Goal: Transaction & Acquisition: Book appointment/travel/reservation

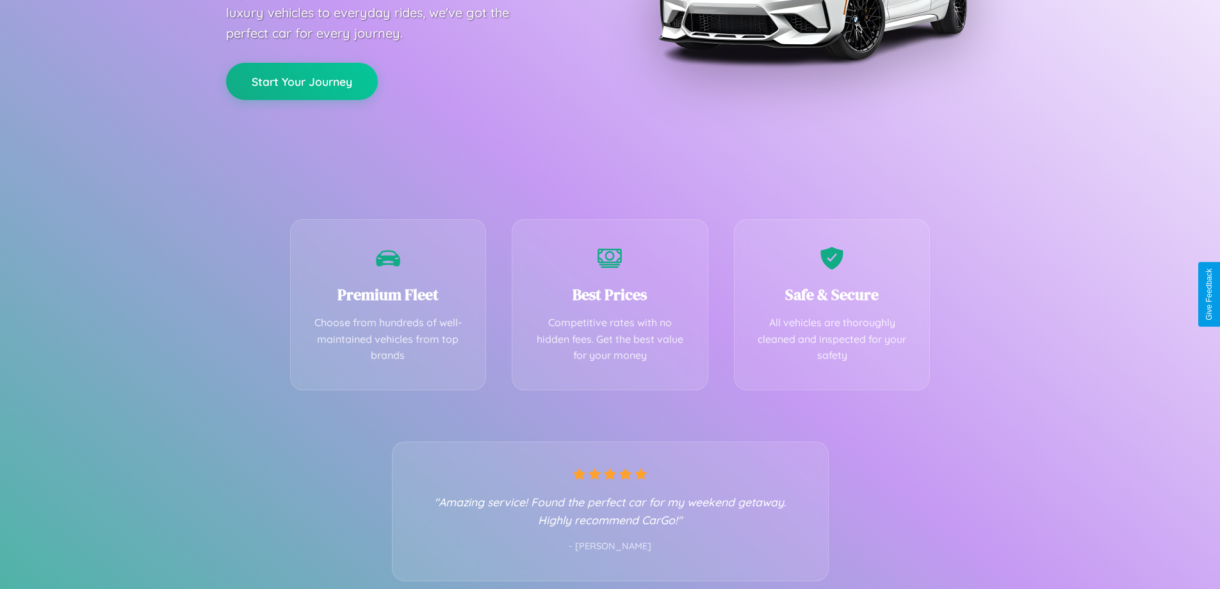
scroll to position [252, 0]
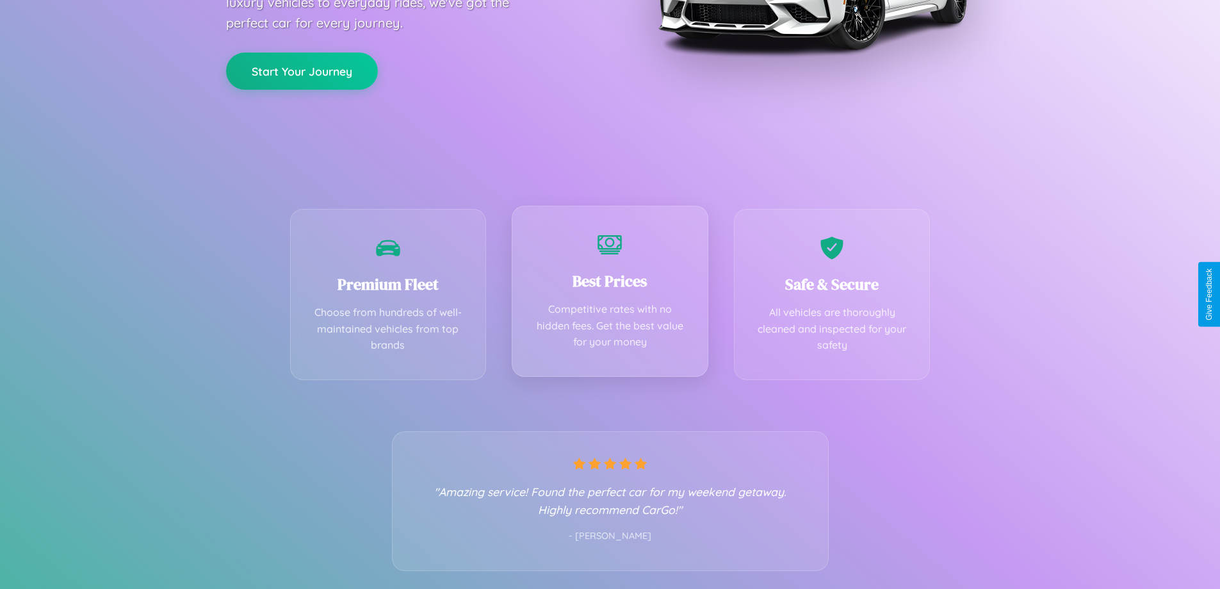
click at [610, 294] on div "Best Prices Competitive rates with no hidden fees. Get the best value for your …" at bounding box center [610, 291] width 197 height 171
click at [302, 70] on button "Start Your Journey" at bounding box center [302, 69] width 152 height 37
click at [302, 69] on button "Start Your Journey" at bounding box center [302, 69] width 152 height 37
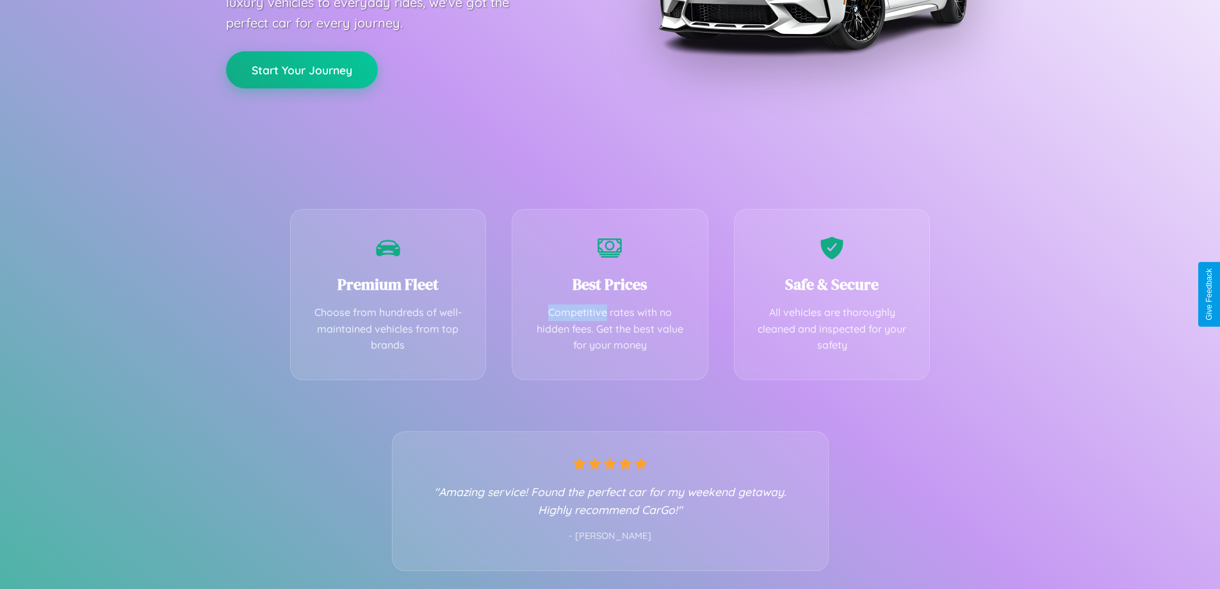
click at [302, 69] on button "Start Your Journey" at bounding box center [302, 69] width 152 height 37
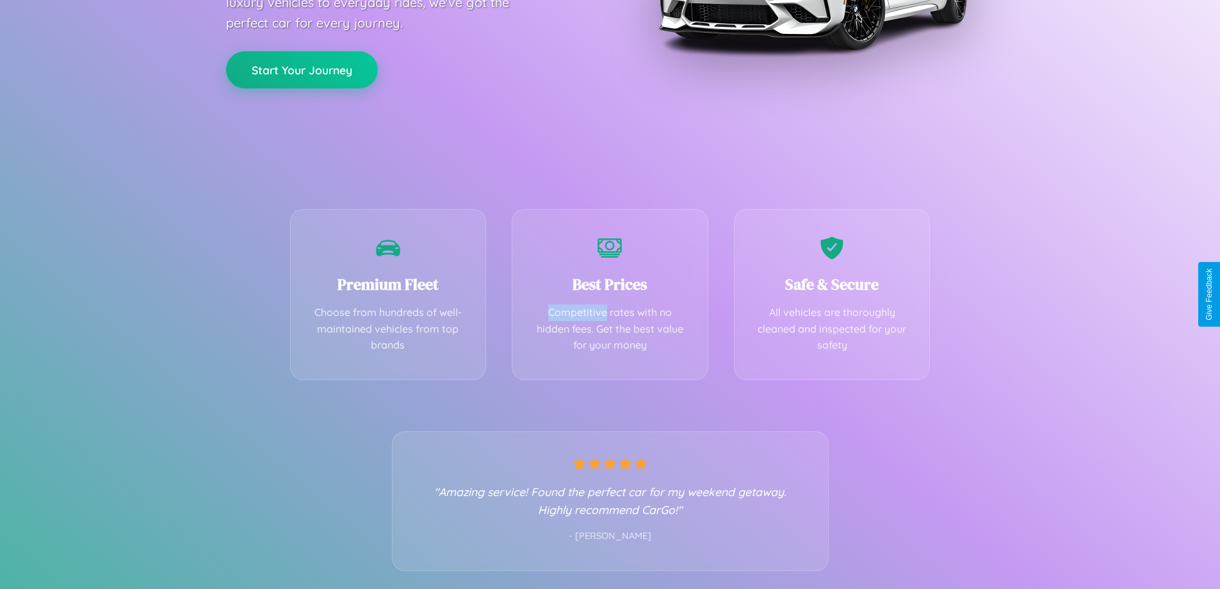
click at [302, 69] on button "Start Your Journey" at bounding box center [302, 69] width 152 height 37
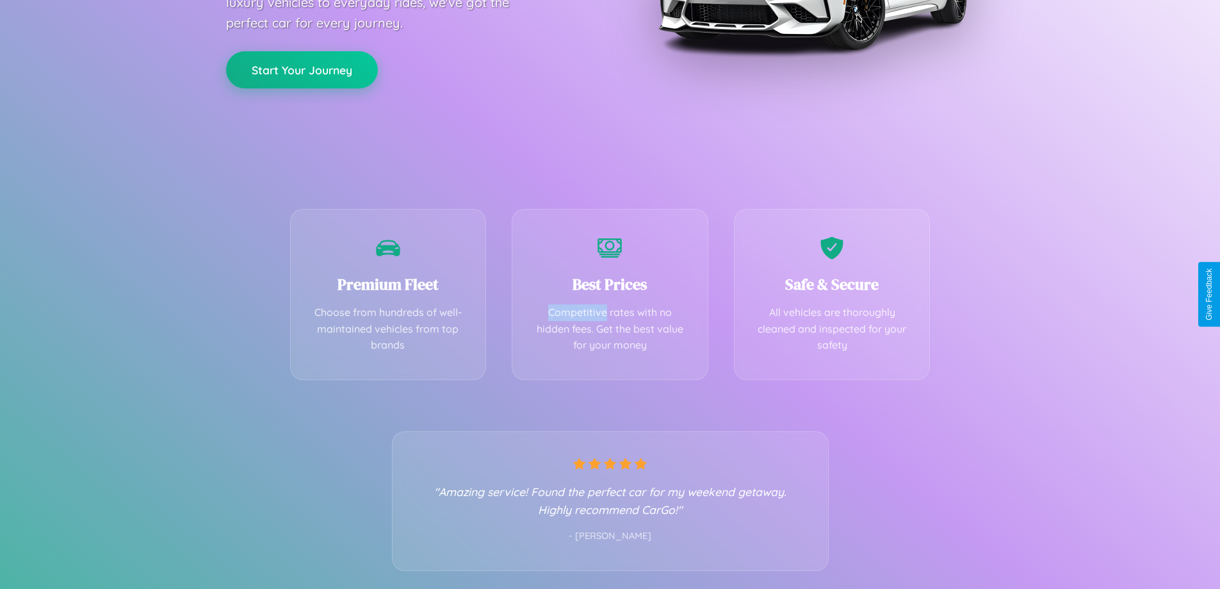
click at [302, 69] on button "Start Your Journey" at bounding box center [302, 69] width 152 height 37
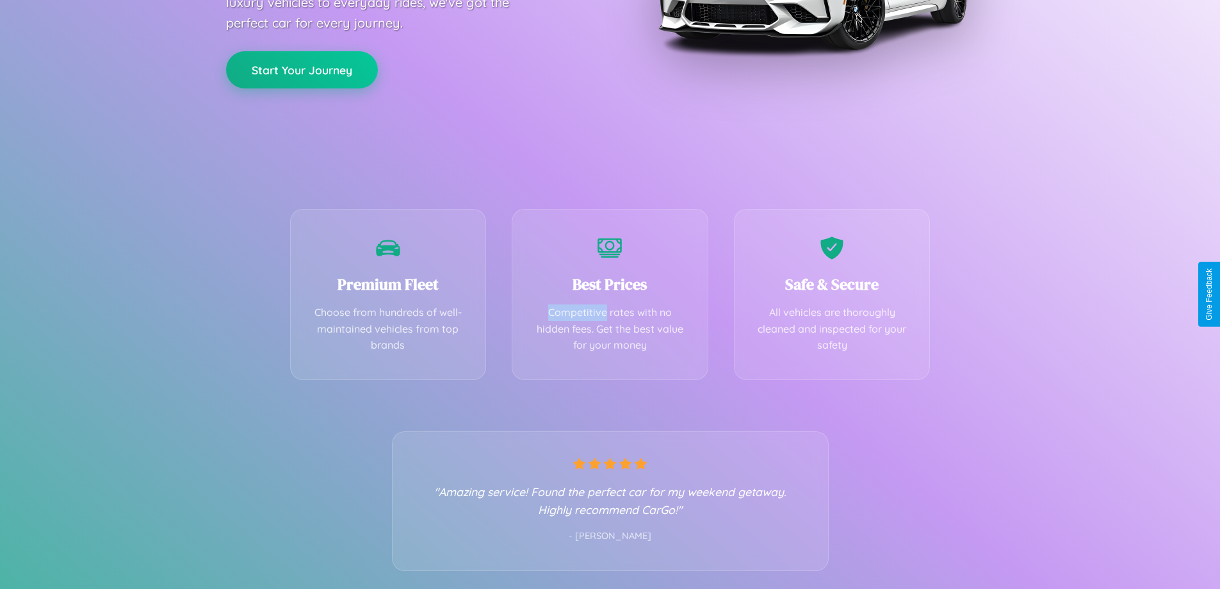
click at [302, 69] on button "Start Your Journey" at bounding box center [302, 69] width 152 height 37
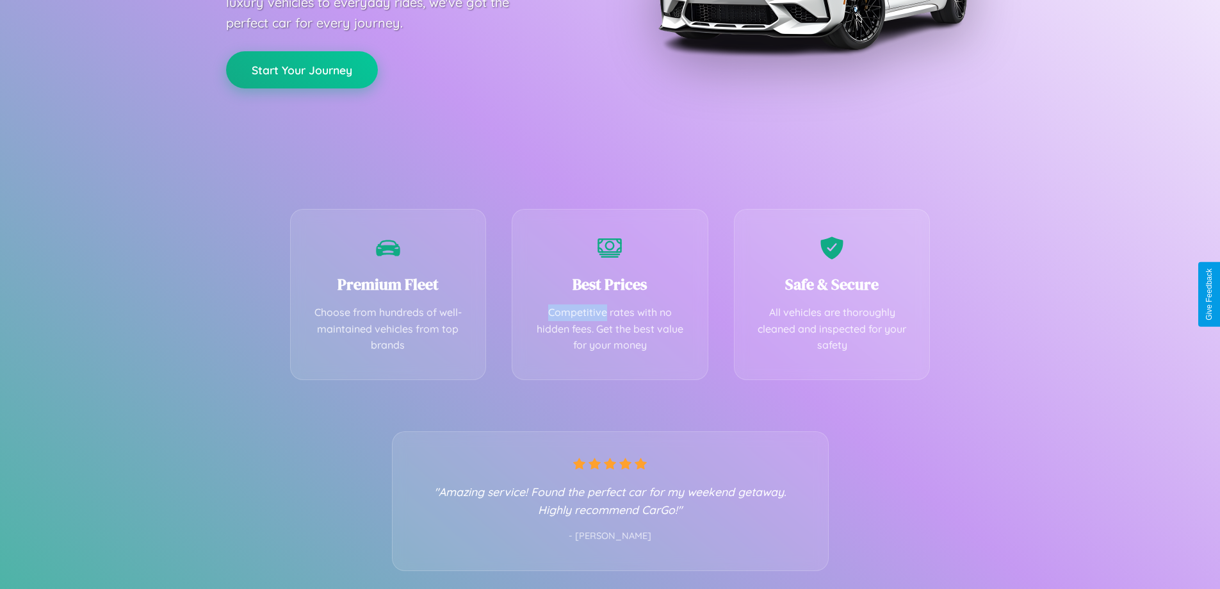
click at [302, 69] on button "Start Your Journey" at bounding box center [302, 69] width 152 height 37
